Goal: Task Accomplishment & Management: Manage account settings

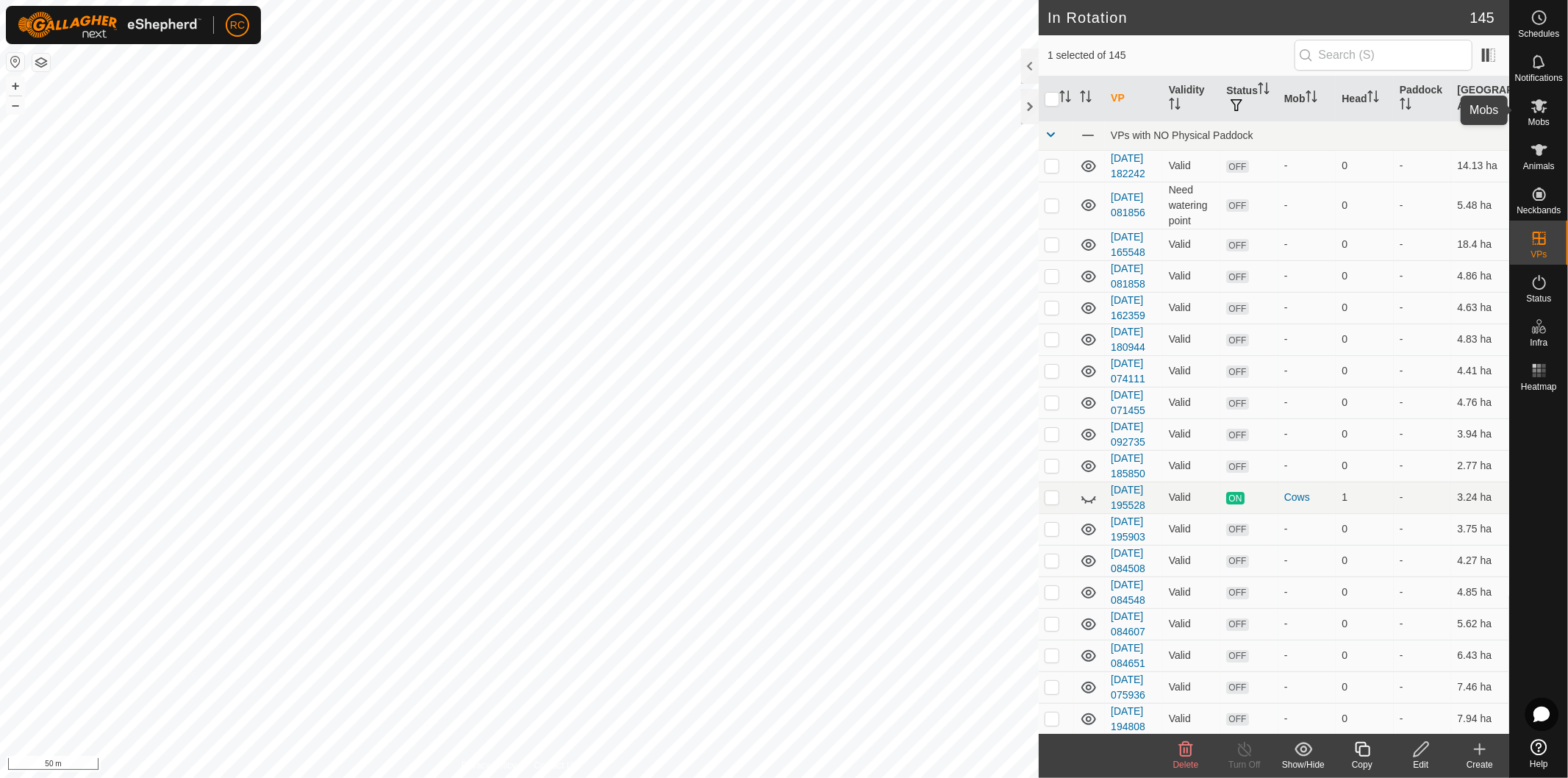
click at [1532, 107] on icon at bounding box center [1540, 106] width 17 height 14
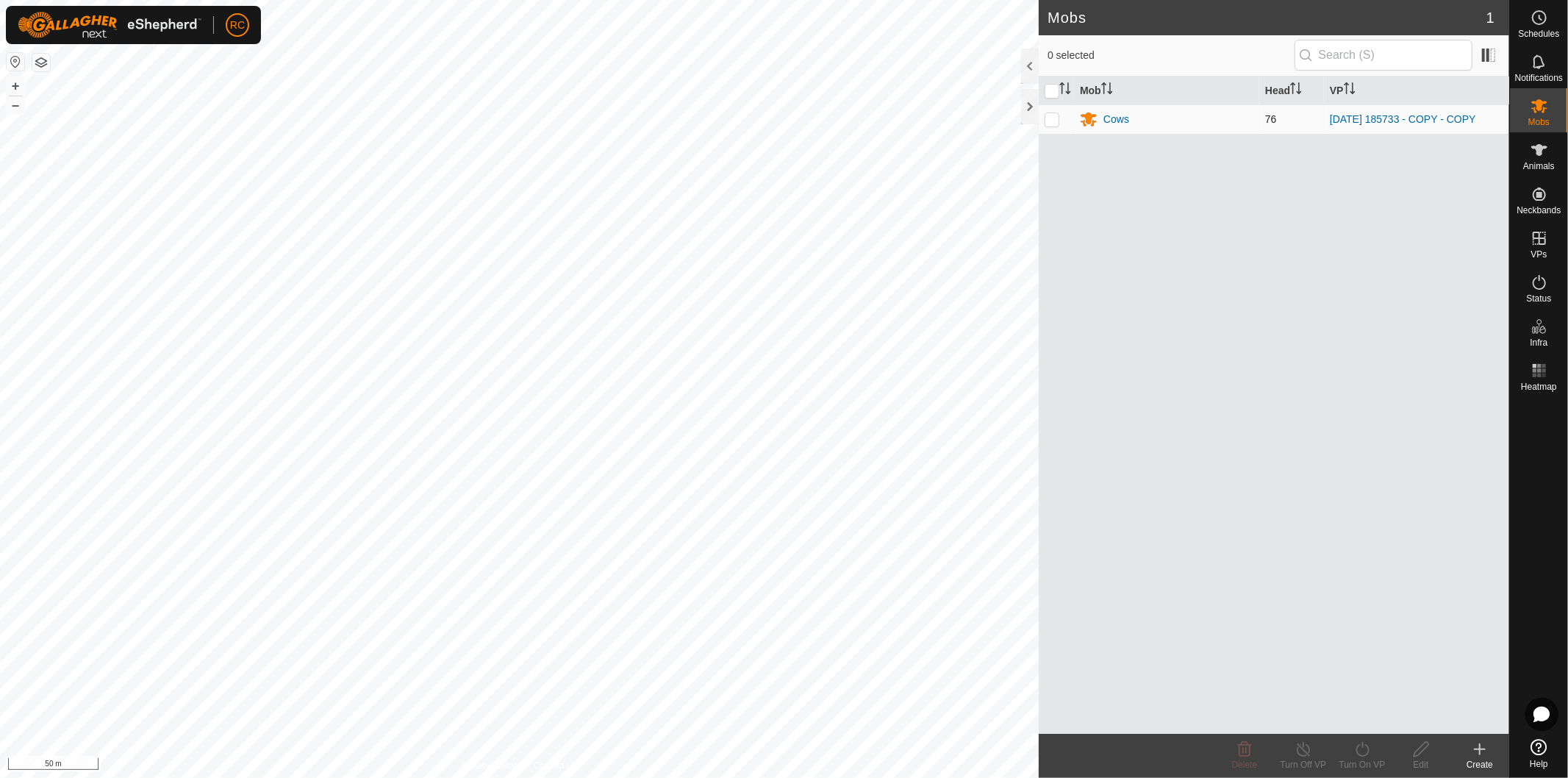
click at [1047, 121] on p-checkbox at bounding box center [1052, 119] width 15 height 12
checkbox input "true"
click at [1371, 759] on div "Turn On VP" at bounding box center [1362, 764] width 59 height 14
click at [1372, 680] on link "Later" at bounding box center [1406, 686] width 145 height 29
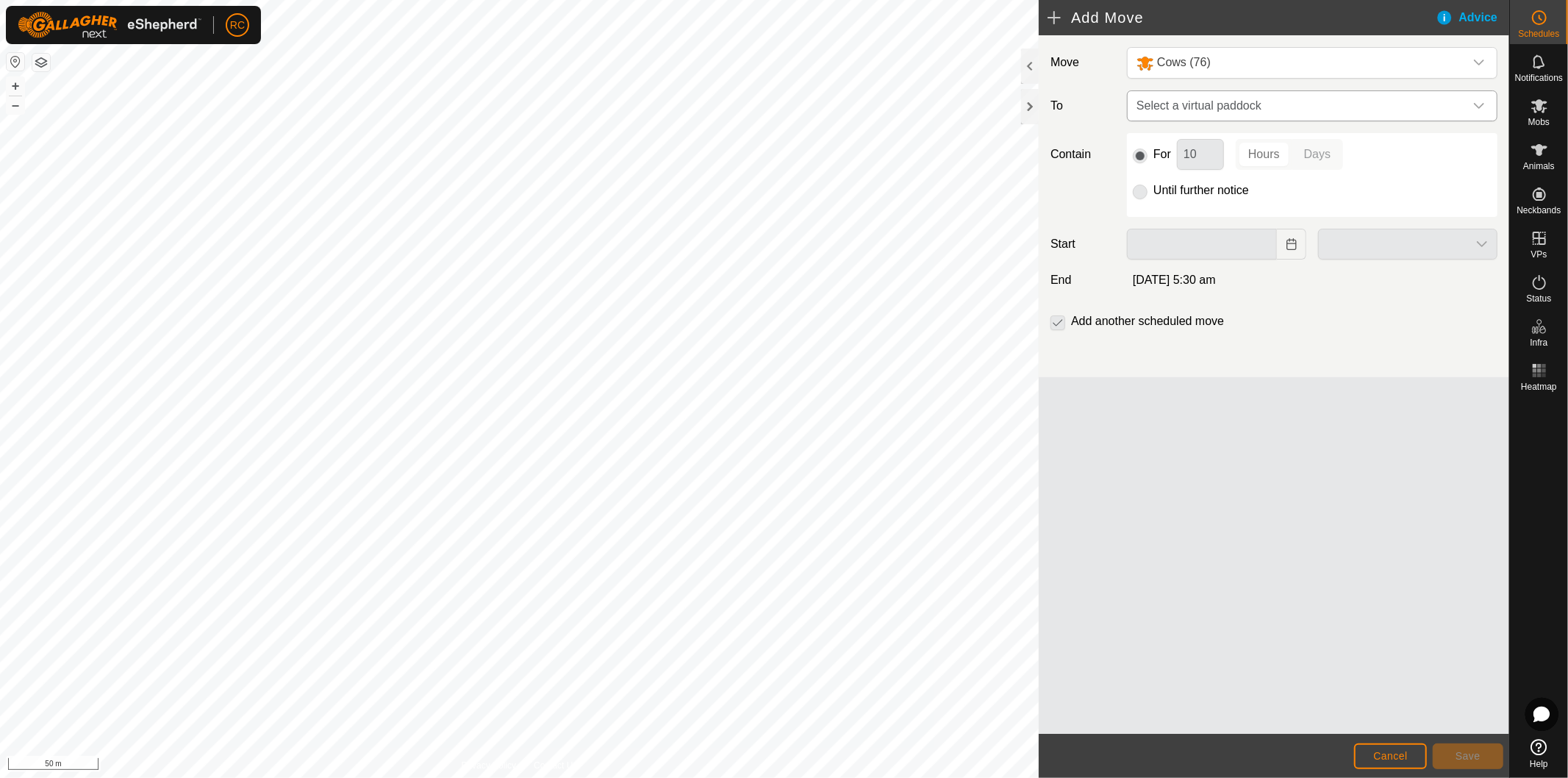
click at [1149, 100] on span "Select a virtual paddock" at bounding box center [1298, 105] width 334 height 29
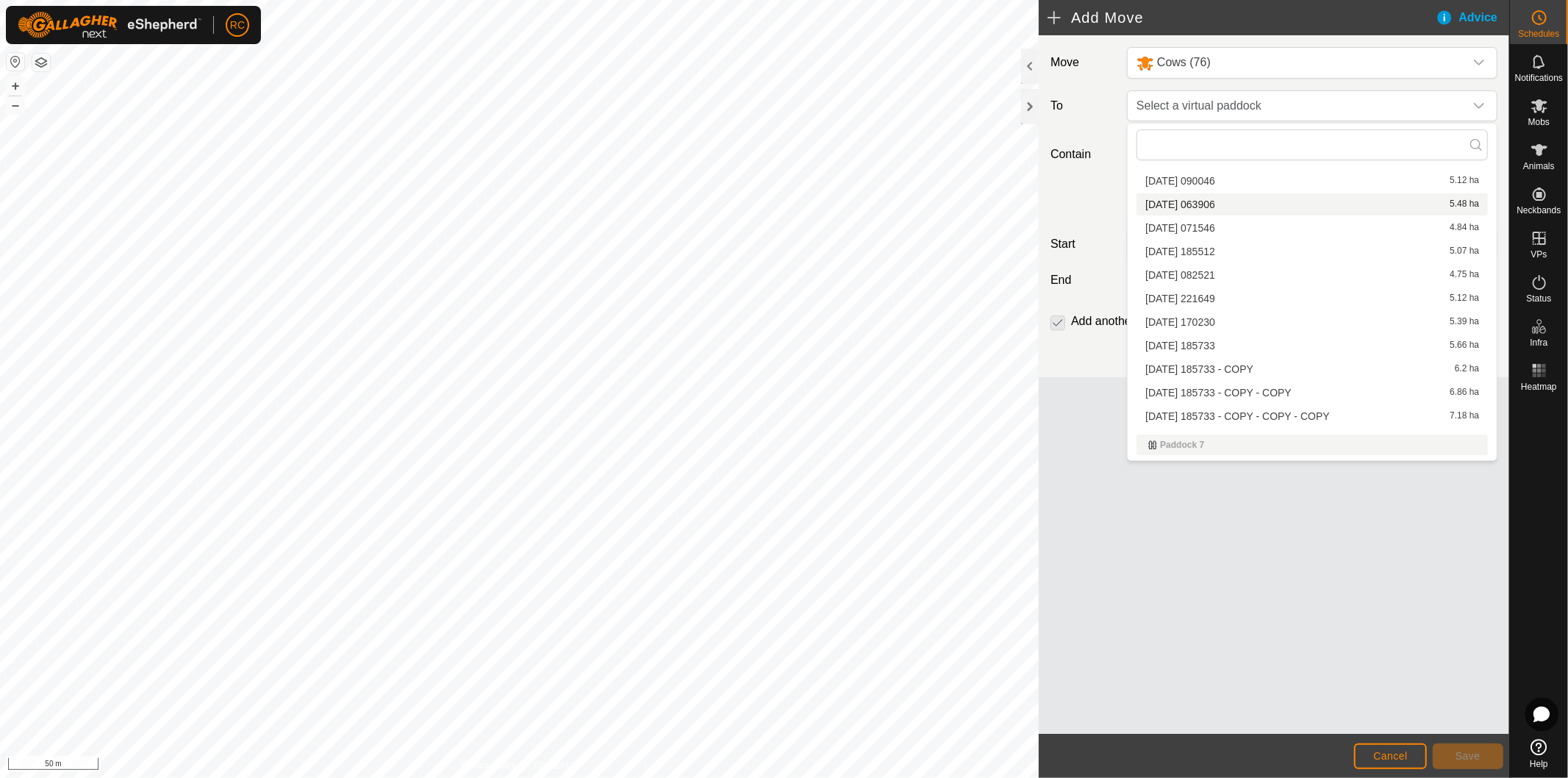
scroll to position [2450, 0]
click at [1279, 399] on li "2025-08-11 185733 - COPY - COPY - COPY 7.18 ha" at bounding box center [1312, 402] width 351 height 22
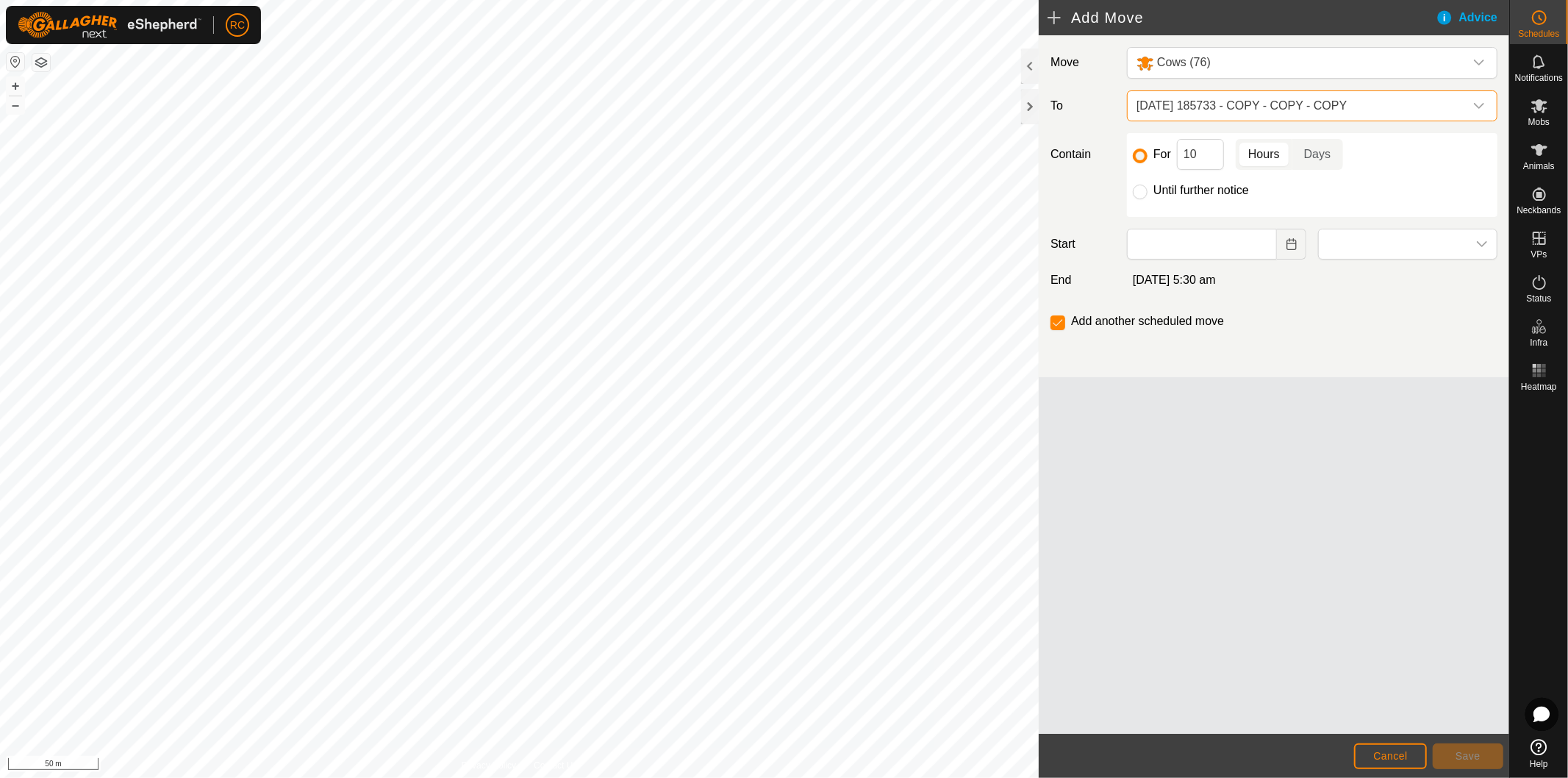
click at [1139, 201] on div "For 10 Hours Days Until further notice" at bounding box center [1313, 175] width 371 height 84
click at [1140, 192] on input "Until further notice" at bounding box center [1140, 191] width 15 height 15
radio input "true"
checkbox input "false"
click at [1185, 243] on input "text" at bounding box center [1203, 244] width 150 height 31
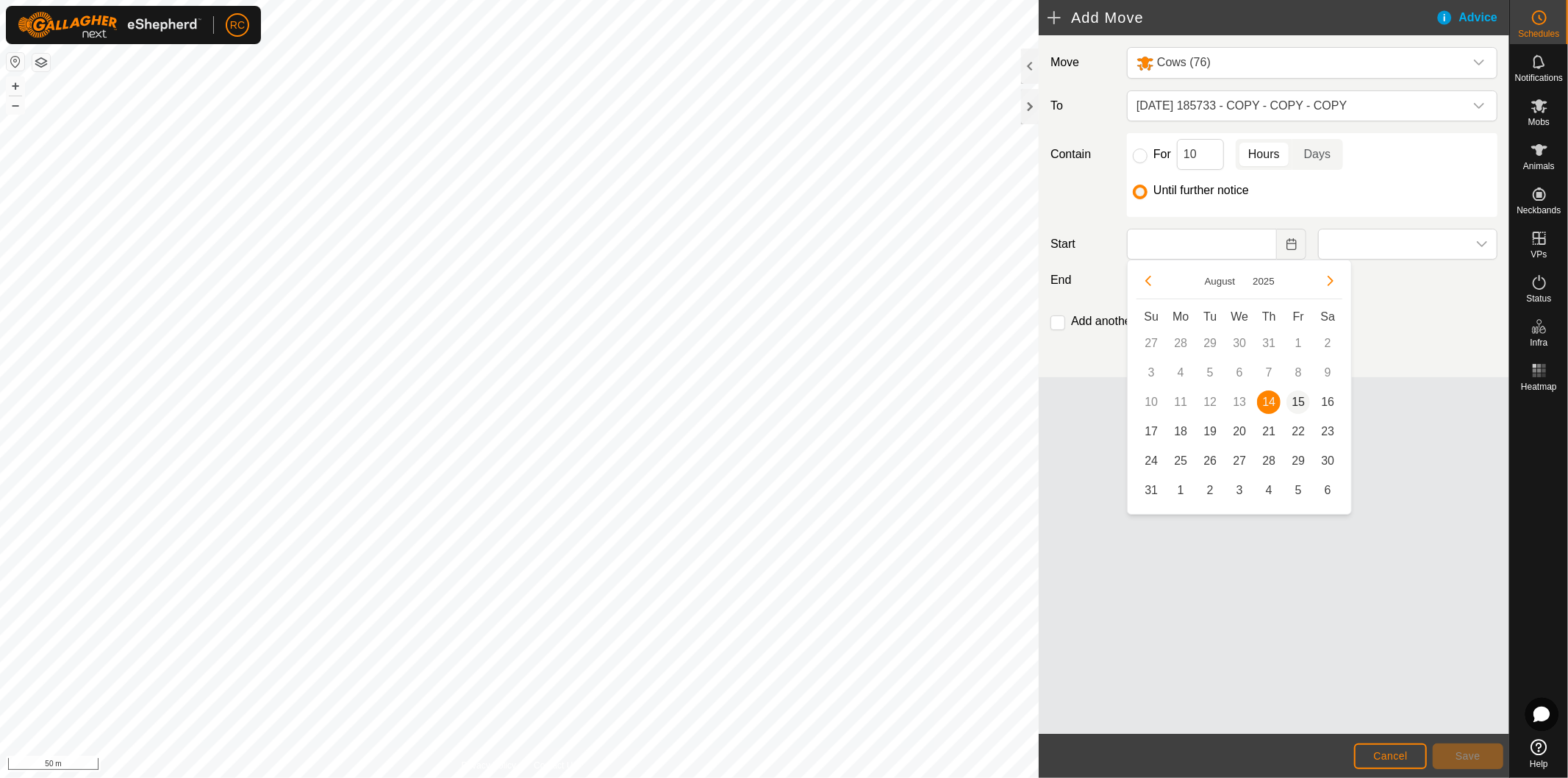
click at [1296, 398] on span "15" at bounding box center [1299, 402] width 23 height 23
type input "15 Aug, 2025"
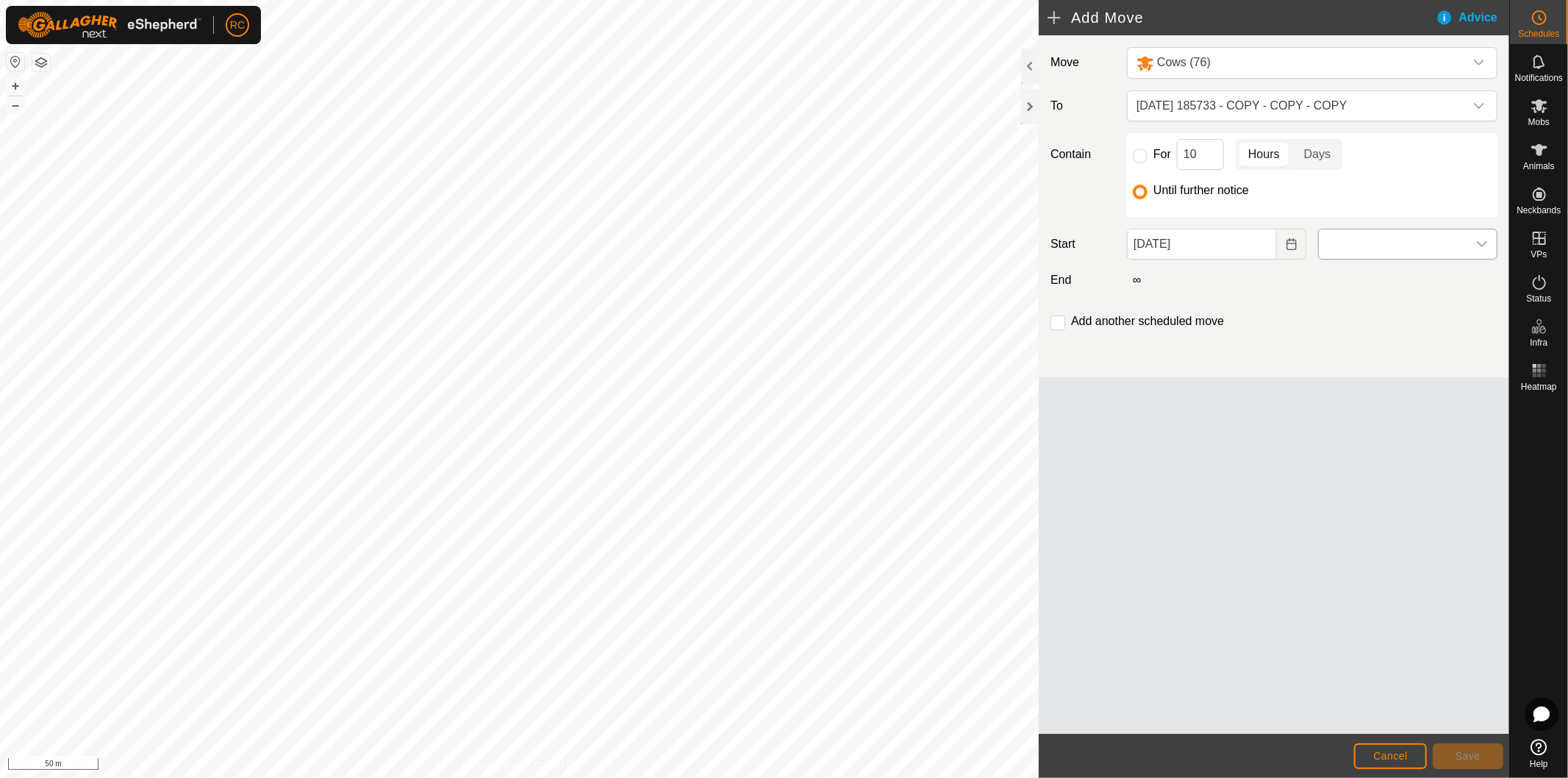
click at [1398, 252] on span at bounding box center [1393, 244] width 148 height 29
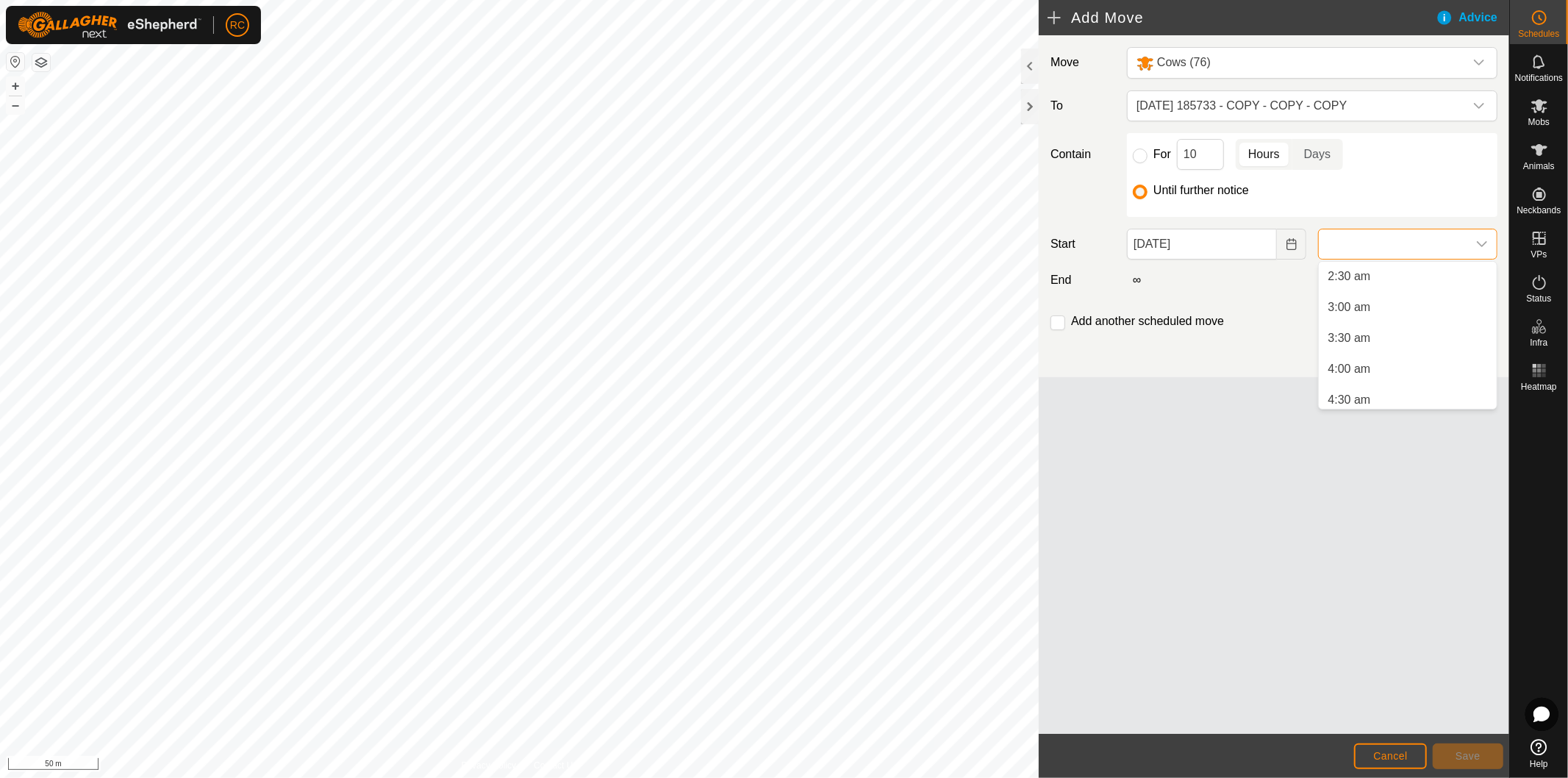
scroll to position [163, 0]
click at [1400, 356] on li "4:00 am" at bounding box center [1408, 360] width 178 height 29
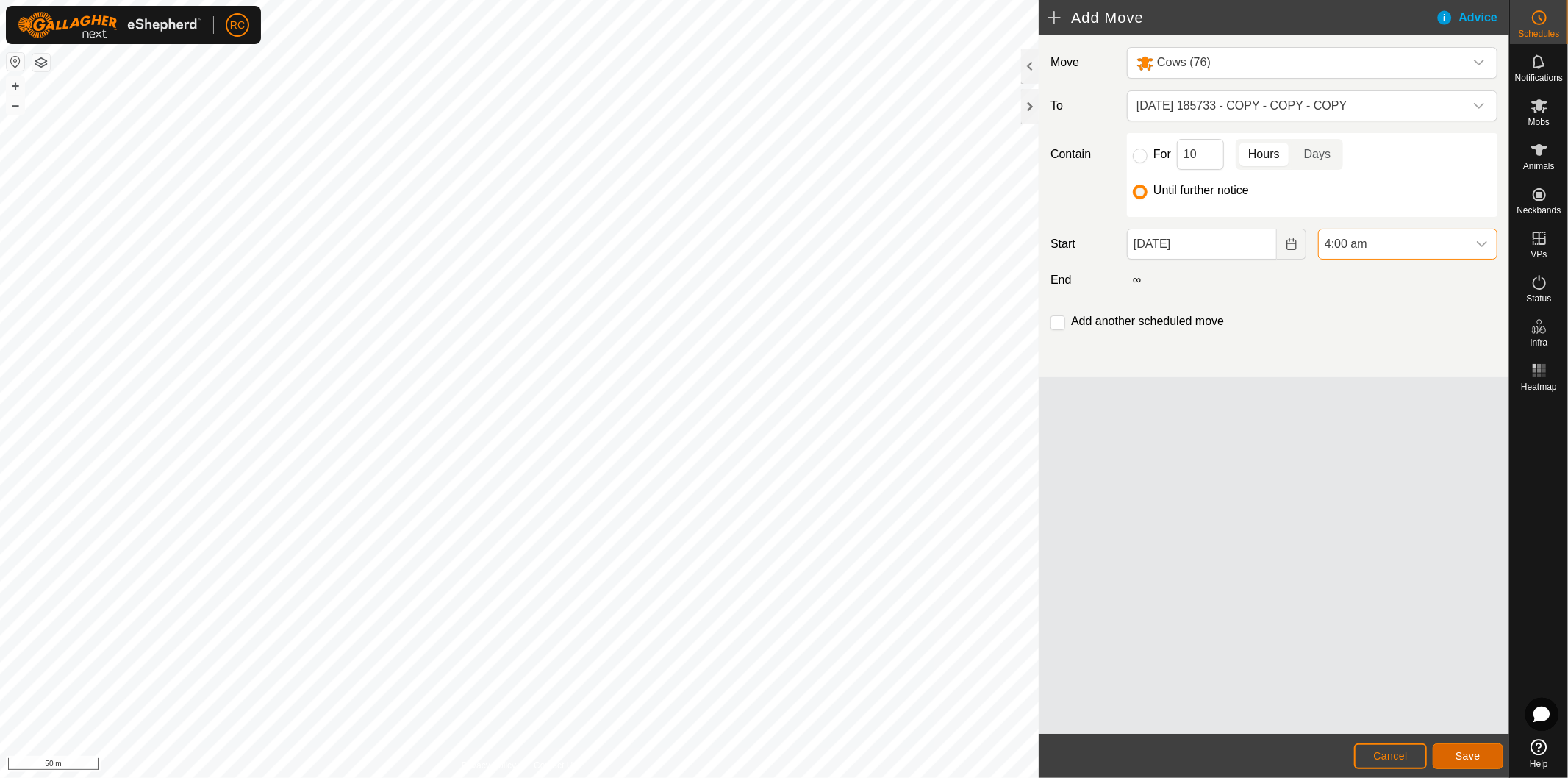
click at [1472, 755] on span "Save" at bounding box center [1468, 756] width 25 height 12
